Goal: Communication & Community: Ask a question

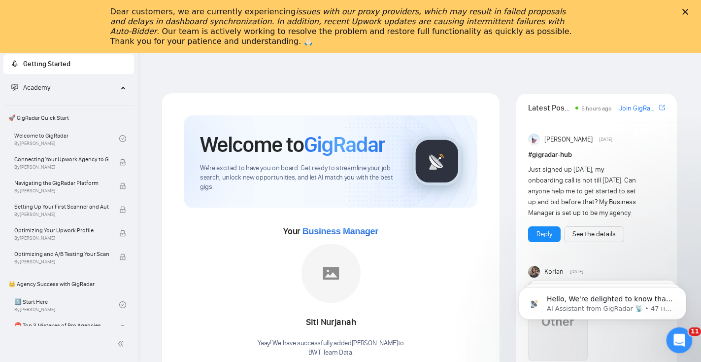
click at [674, 337] on icon "Открыть службу сообщений Intercom" at bounding box center [678, 339] width 16 height 16
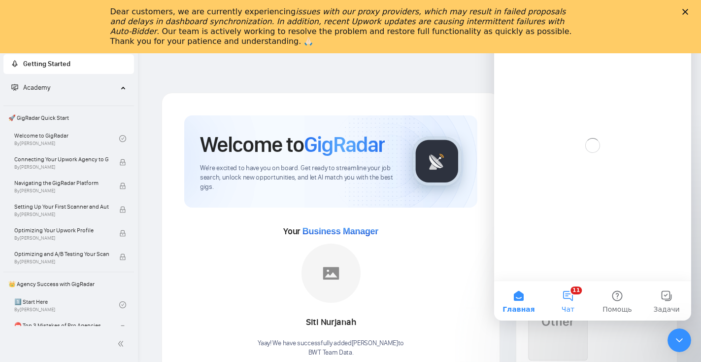
click at [576, 300] on button "11 Чат" at bounding box center [568, 300] width 49 height 39
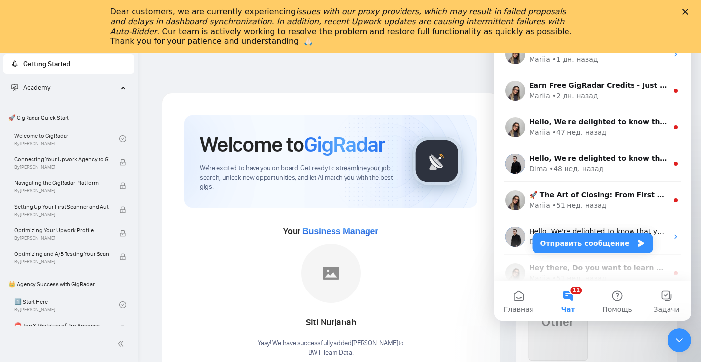
click at [687, 9] on polygon "Закрыть" at bounding box center [686, 12] width 6 height 6
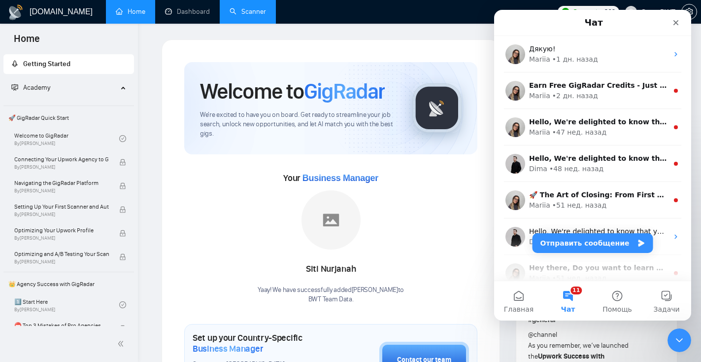
click at [237, 13] on link "Scanner" at bounding box center [248, 11] width 36 height 8
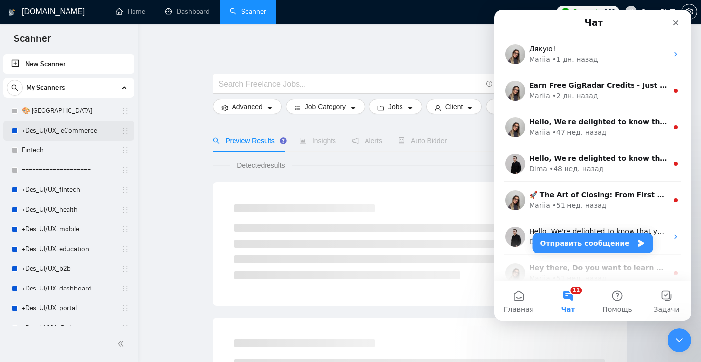
click at [48, 133] on link "+Des_UI/UX_ eCommerce" at bounding box center [69, 131] width 94 height 20
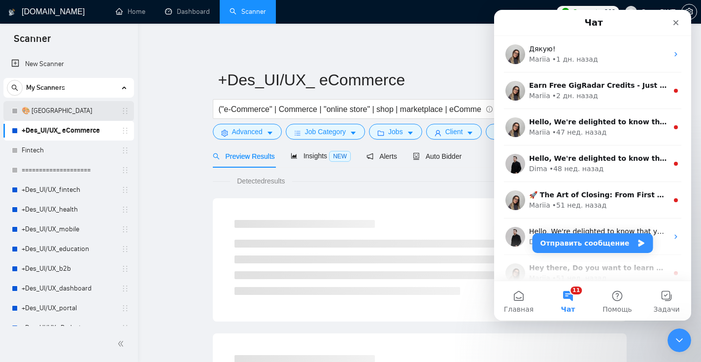
click at [45, 109] on link "🎨 [GEOGRAPHIC_DATA]" at bounding box center [69, 111] width 94 height 20
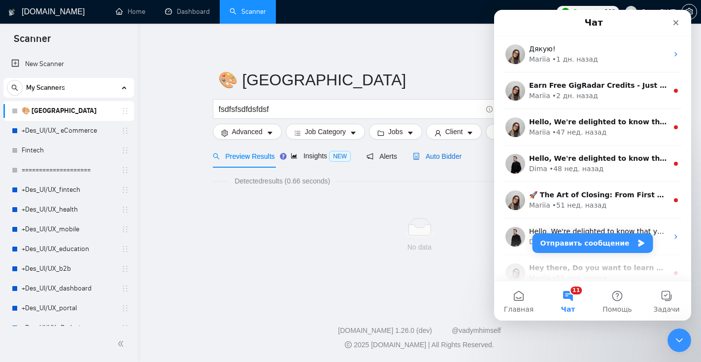
click at [446, 161] on div "Auto Bidder" at bounding box center [437, 156] width 49 height 11
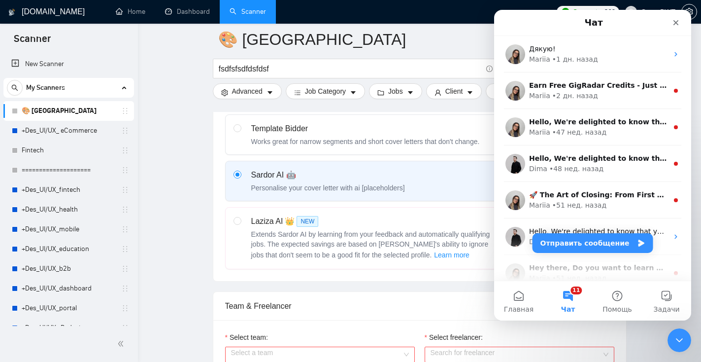
scroll to position [399, 0]
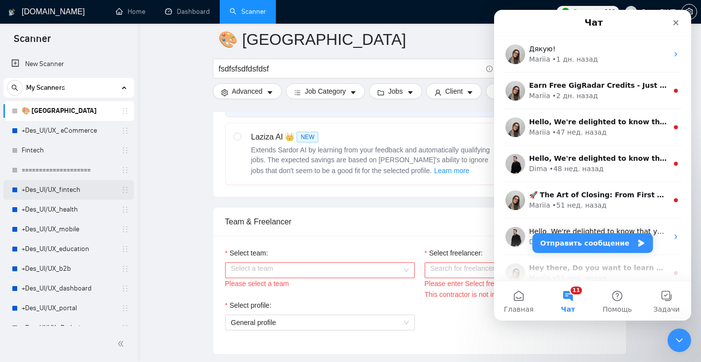
click at [72, 191] on link "+Des_UI/UX_fintech" at bounding box center [69, 190] width 94 height 20
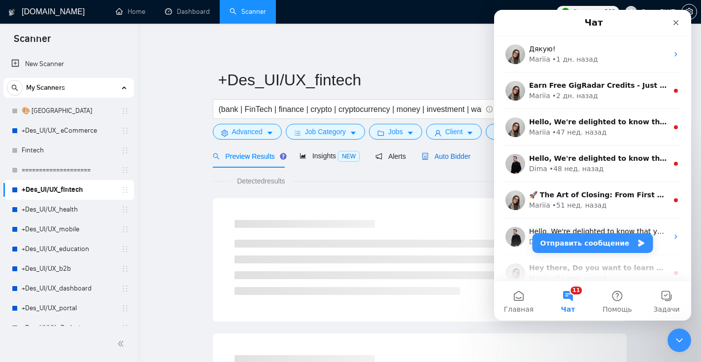
click at [454, 157] on span "Auto Bidder" at bounding box center [446, 156] width 49 height 8
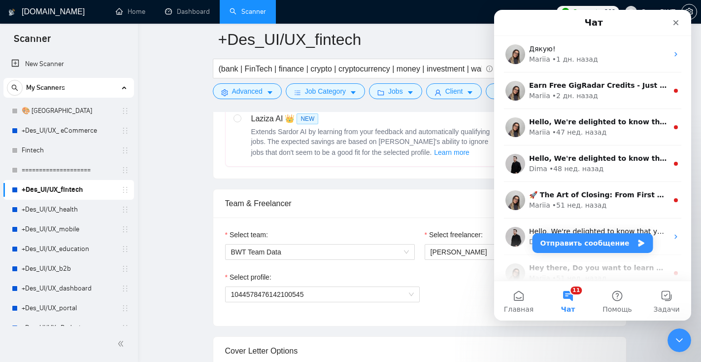
scroll to position [416, 0]
click at [445, 255] on span "[PERSON_NAME]" at bounding box center [520, 253] width 178 height 15
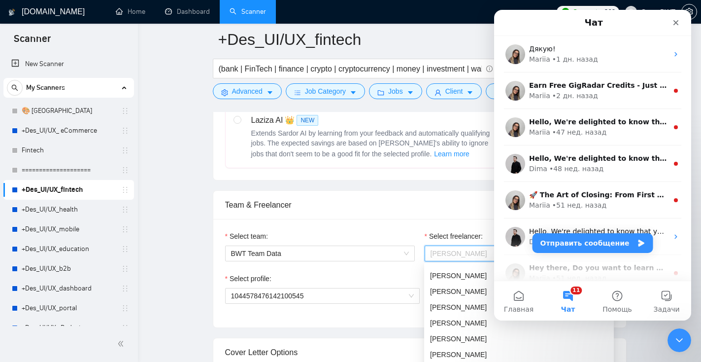
scroll to position [80, 0]
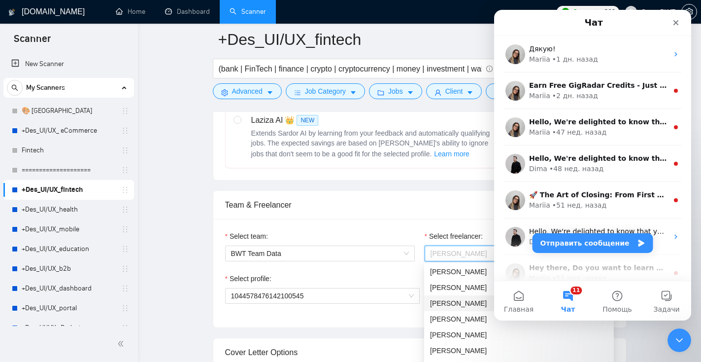
click at [442, 302] on div "[PERSON_NAME]" at bounding box center [519, 303] width 178 height 11
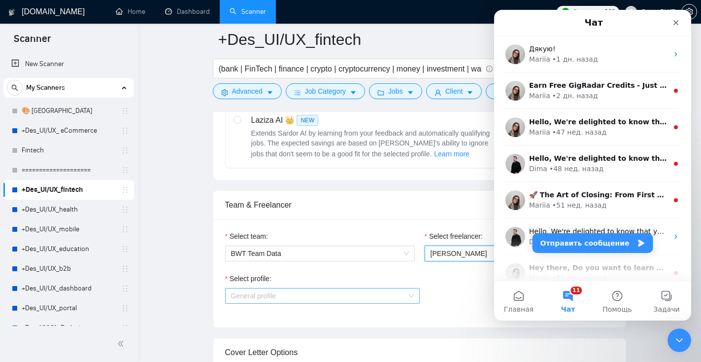
click at [329, 295] on span "General profile" at bounding box center [322, 295] width 183 height 15
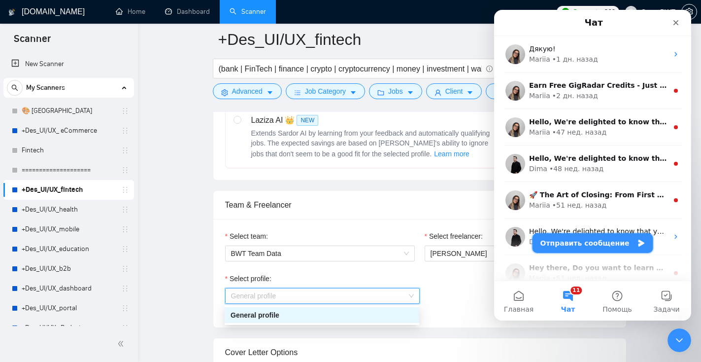
click at [585, 247] on button "Отправить сообщение" at bounding box center [593, 243] width 121 height 20
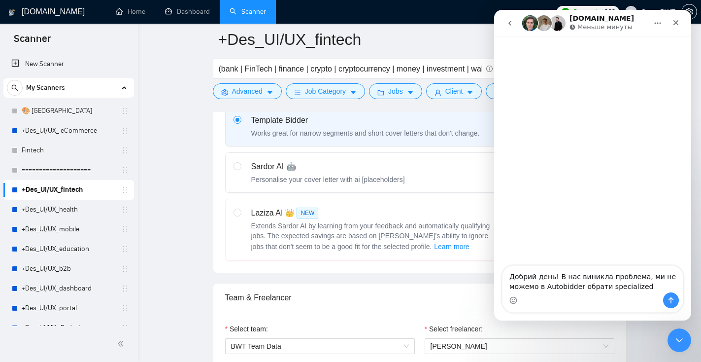
scroll to position [396, 0]
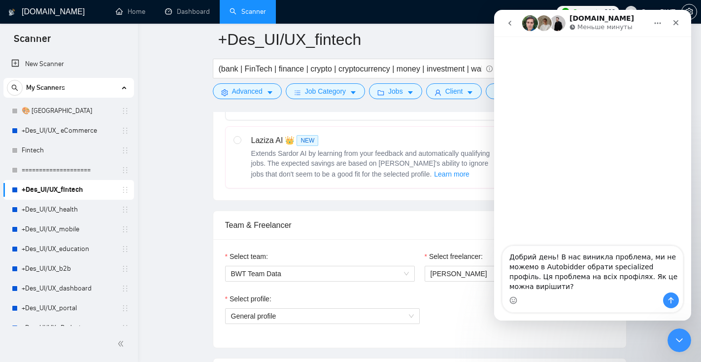
type textarea "Добрий день! В нас виникла проблема, ми не можемо в Autobidder обрати specializ…"
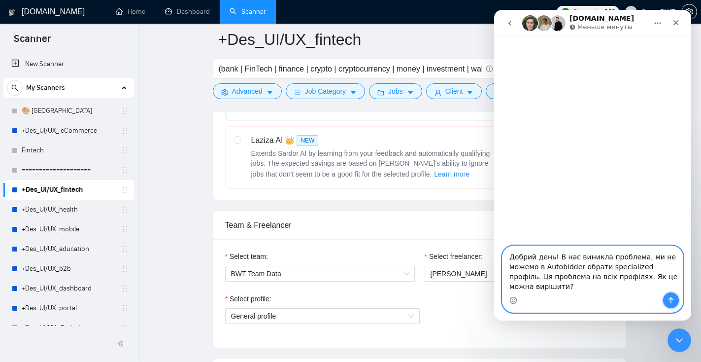
click at [669, 298] on icon "Отправить сообщение…" at bounding box center [671, 300] width 8 height 8
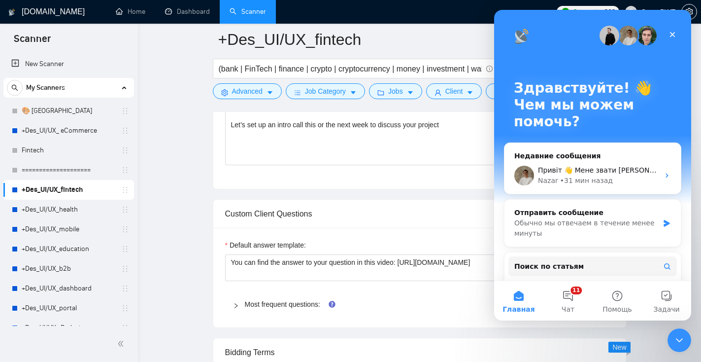
scroll to position [867, 0]
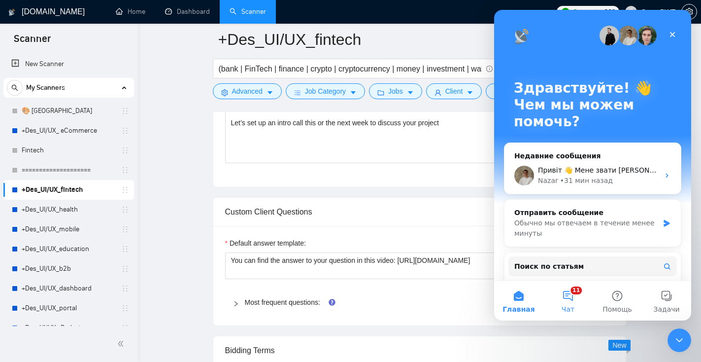
click at [568, 297] on button "11 Чат" at bounding box center [568, 300] width 49 height 39
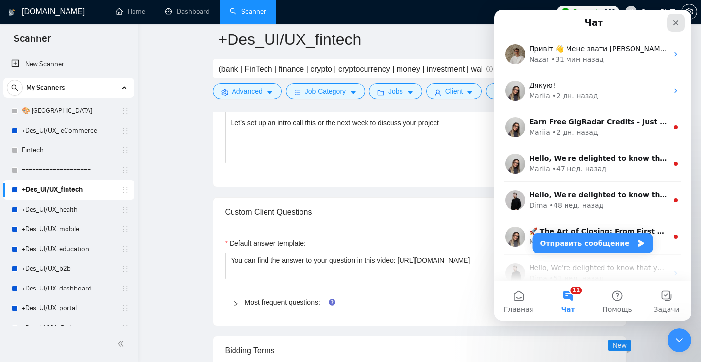
click at [682, 23] on div "Закрыть" at bounding box center [676, 23] width 18 height 18
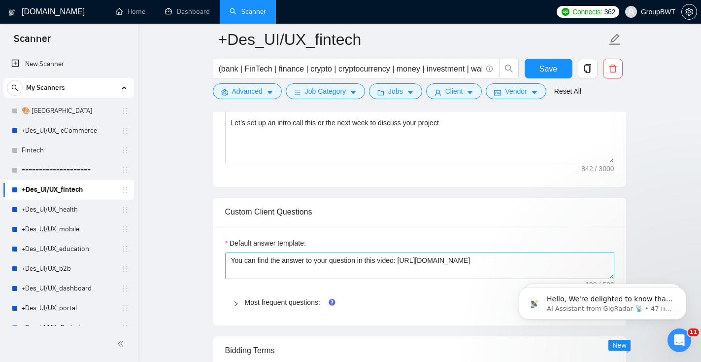
scroll to position [0, 0]
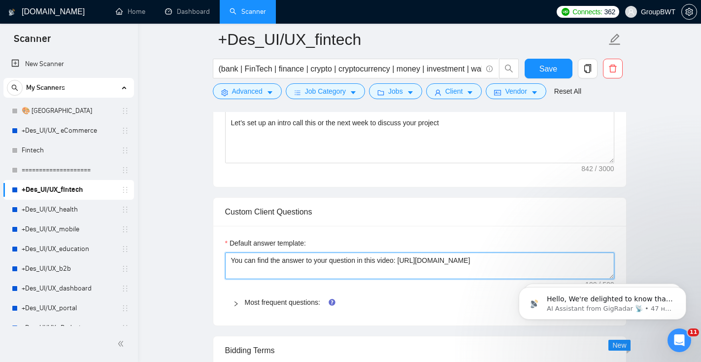
drag, startPoint x: 564, startPoint y: 261, endPoint x: 404, endPoint y: 256, distance: 160.2
click at [404, 256] on textarea "You can find the answer to your question in this video: [URL][DOMAIN_NAME]" at bounding box center [419, 265] width 389 height 27
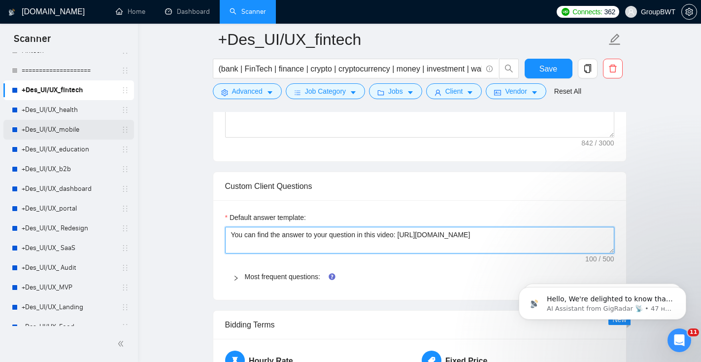
scroll to position [103, 0]
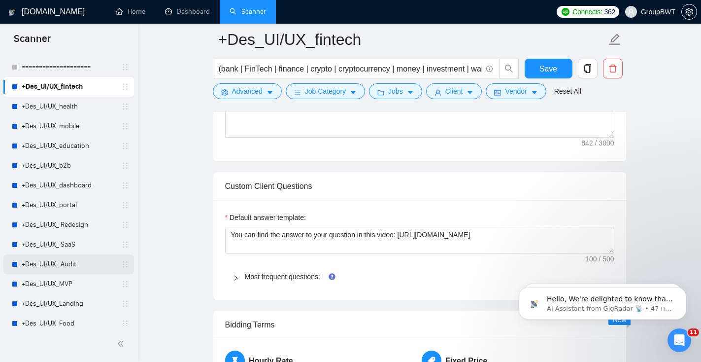
click at [61, 259] on link "+Des_UI/UX_ Audit" at bounding box center [69, 264] width 94 height 20
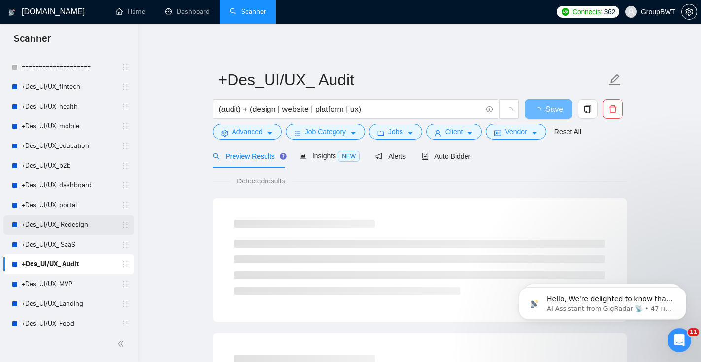
click at [82, 222] on link "+Des_UI/UX_ Redesign" at bounding box center [69, 225] width 94 height 20
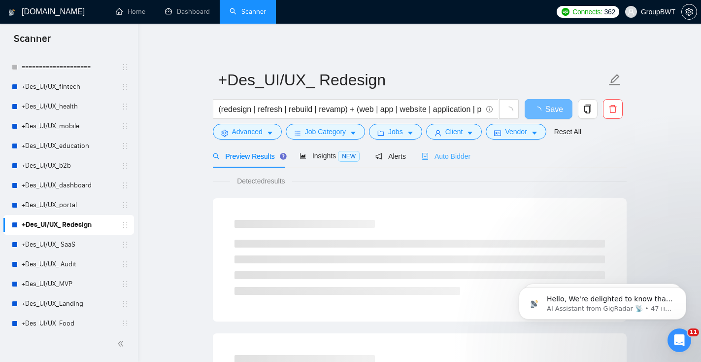
click at [453, 149] on div "Auto Bidder" at bounding box center [446, 155] width 49 height 23
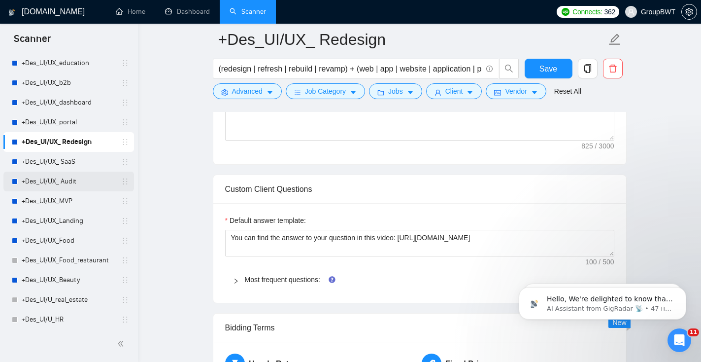
scroll to position [189, 0]
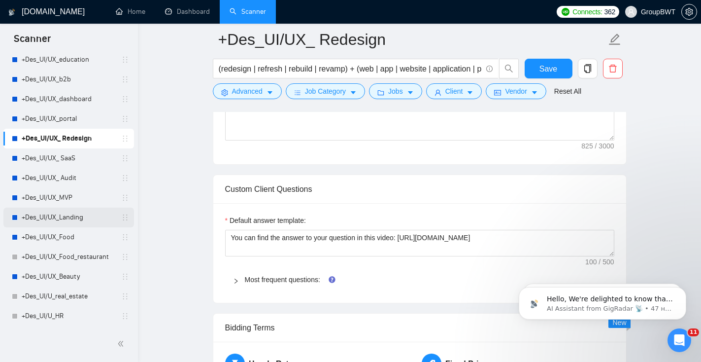
click at [90, 221] on link "+Des_UI/UX_Landing" at bounding box center [69, 217] width 94 height 20
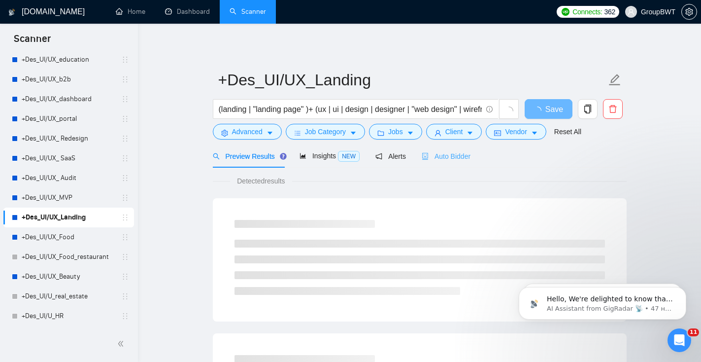
click at [448, 162] on div "Auto Bidder" at bounding box center [446, 155] width 49 height 23
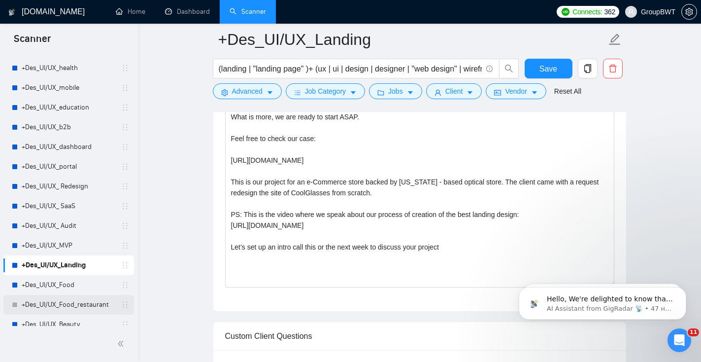
scroll to position [140, 0]
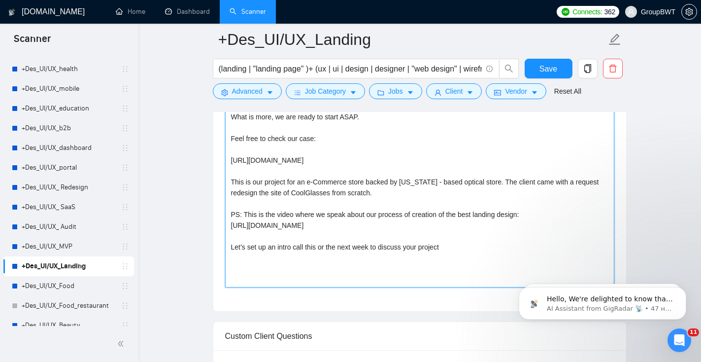
drag, startPoint x: 345, startPoint y: 227, endPoint x: 206, endPoint y: 224, distance: 139.5
